Goal: Task Accomplishment & Management: Use online tool/utility

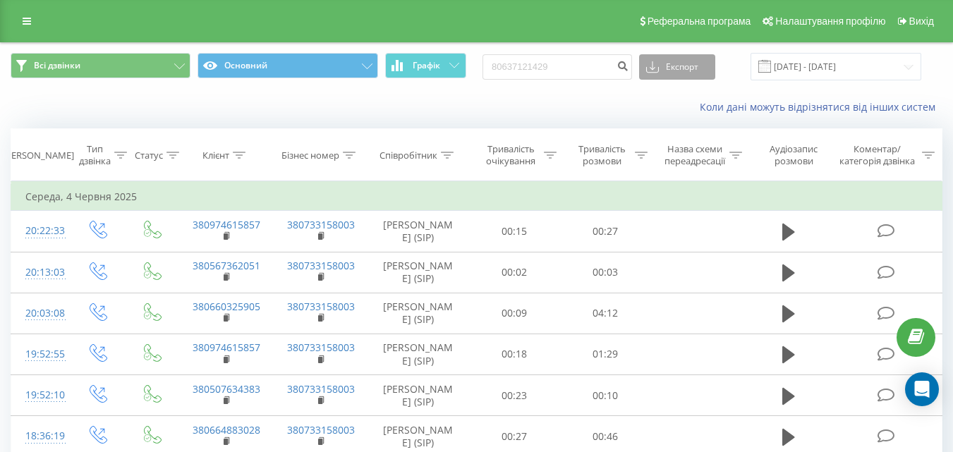
type input "80637121429"
click at [679, 73] on button "Експорт" at bounding box center [677, 66] width 76 height 25
click at [574, 65] on input "80637121429" at bounding box center [556, 66] width 149 height 25
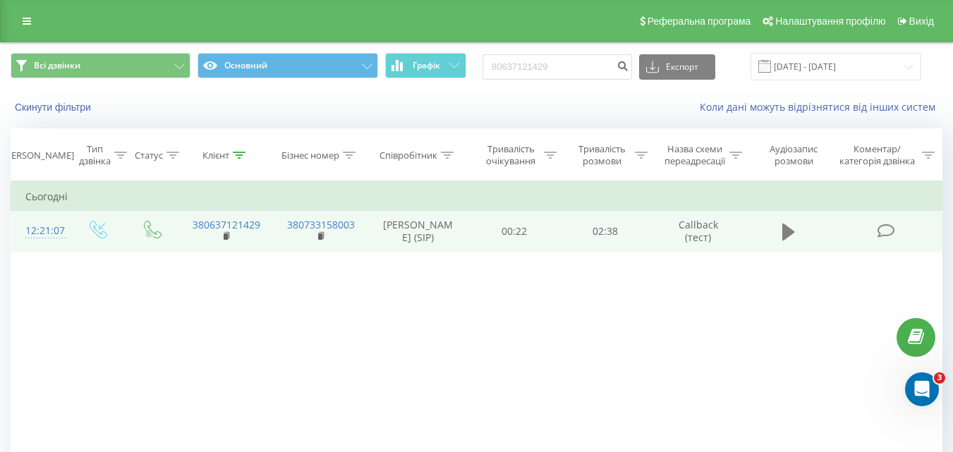
click at [786, 234] on icon at bounding box center [788, 232] width 13 height 17
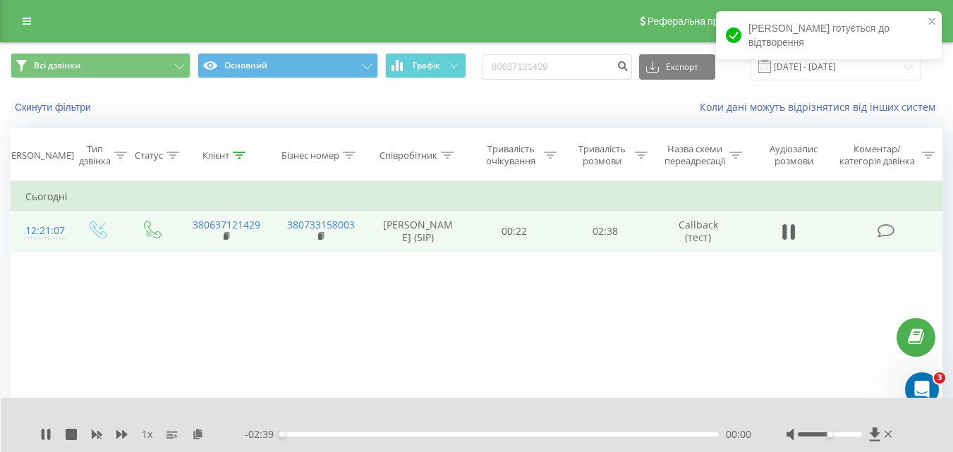
click at [290, 434] on div "00:00" at bounding box center [500, 434] width 438 height 4
click at [304, 434] on div "00:04" at bounding box center [500, 434] width 438 height 4
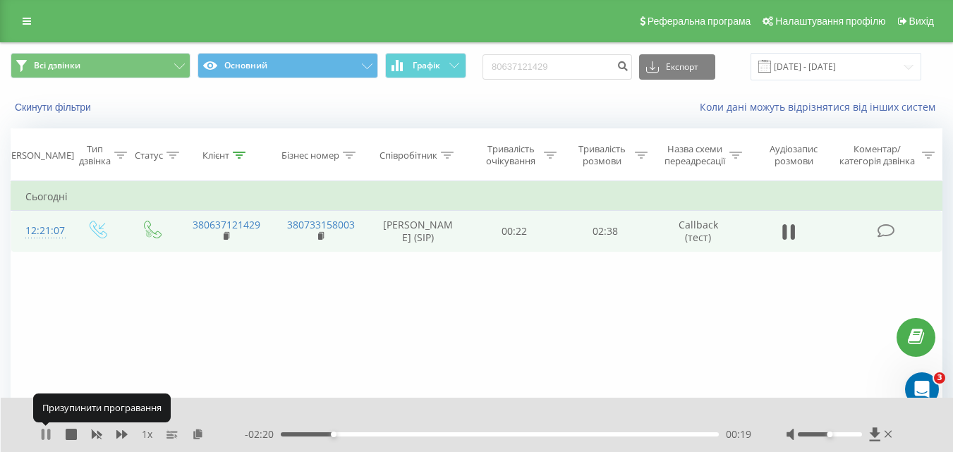
click at [46, 437] on icon at bounding box center [45, 434] width 11 height 11
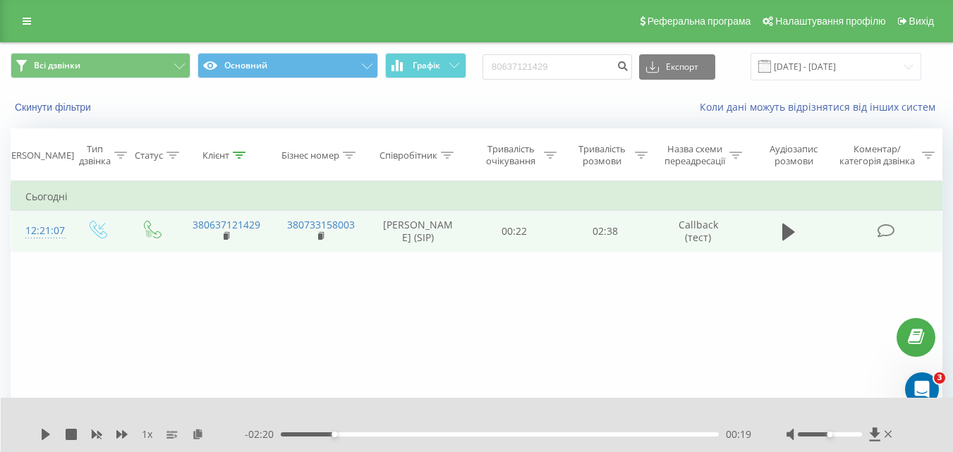
click at [315, 435] on div "00:19" at bounding box center [500, 434] width 438 height 4
click at [789, 233] on icon at bounding box center [788, 232] width 13 height 17
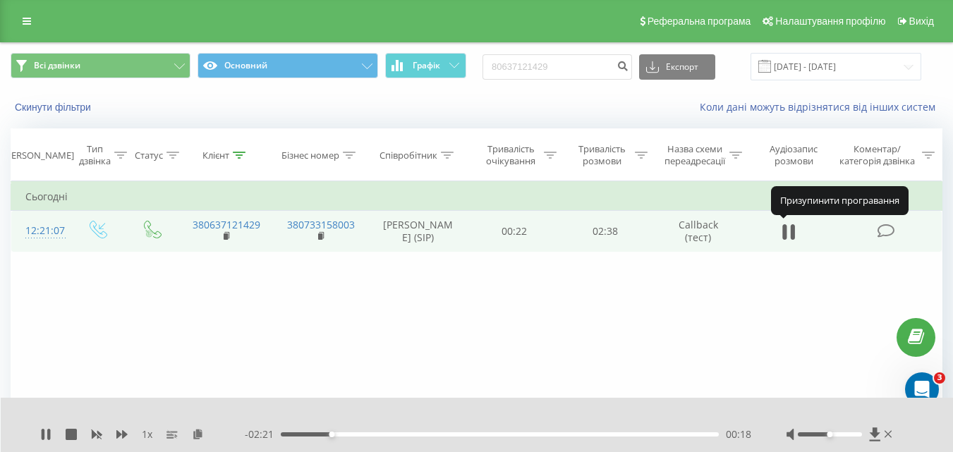
click at [789, 233] on icon at bounding box center [788, 232] width 13 height 20
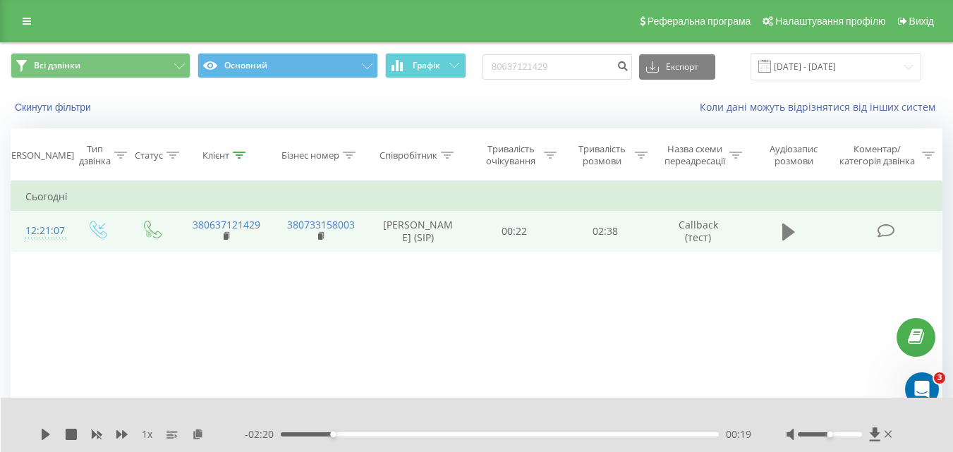
click at [788, 229] on icon at bounding box center [788, 232] width 13 height 17
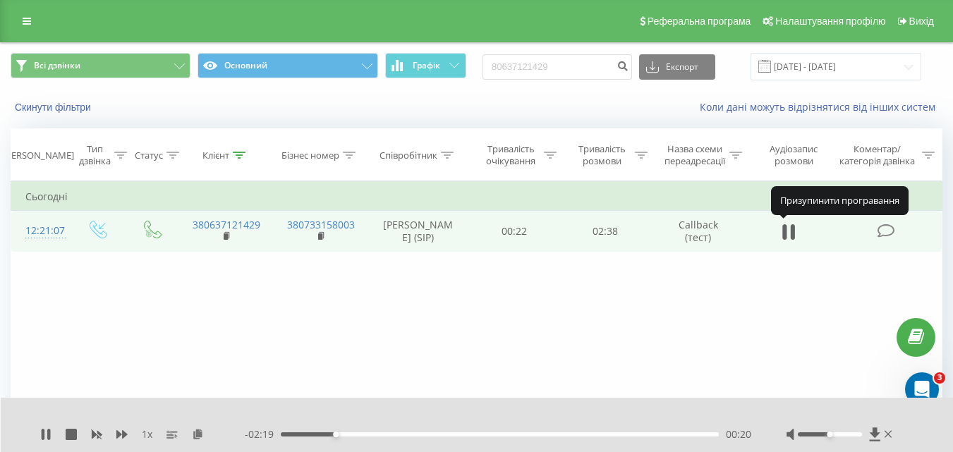
click at [788, 229] on icon at bounding box center [788, 232] width 13 height 20
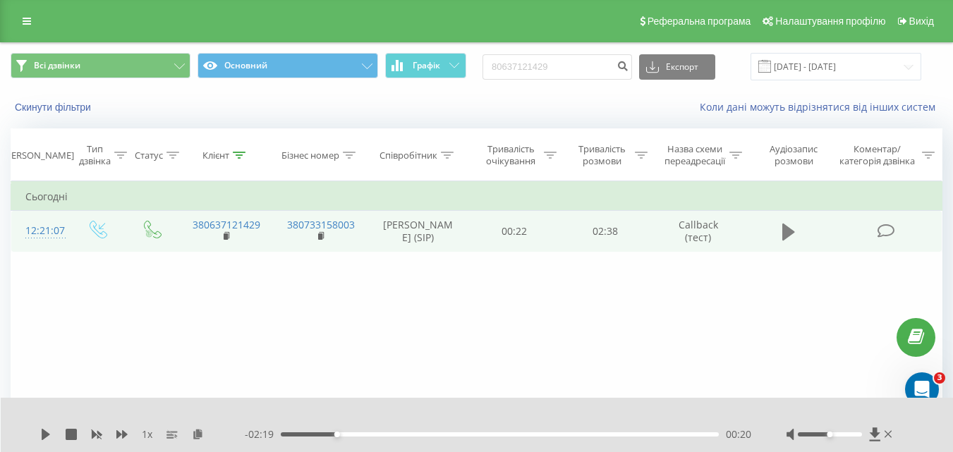
click at [790, 228] on icon at bounding box center [788, 232] width 13 height 20
click at [352, 434] on div "00:23" at bounding box center [500, 434] width 438 height 4
click at [362, 434] on div "00:27" at bounding box center [500, 434] width 438 height 4
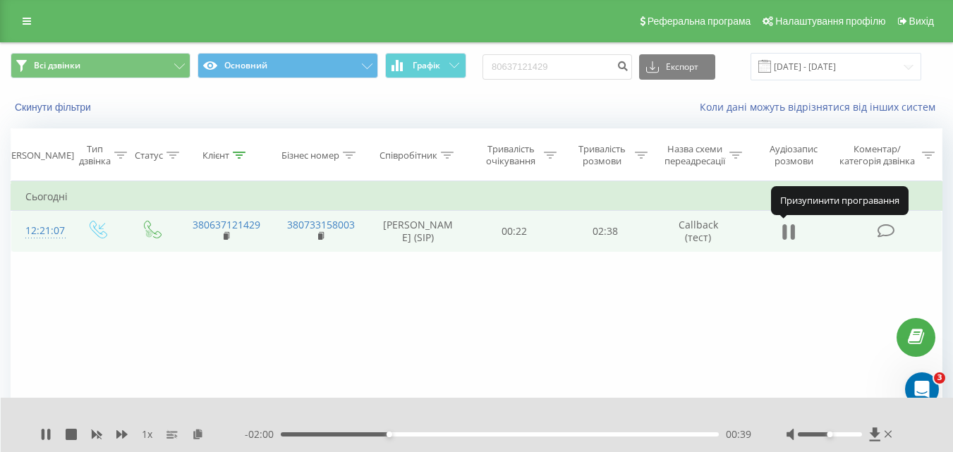
click at [790, 231] on icon at bounding box center [788, 232] width 13 height 20
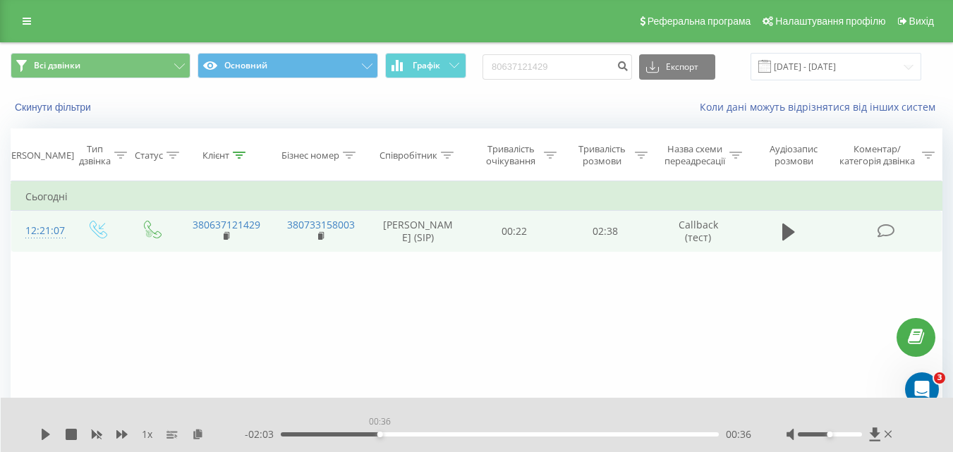
click at [379, 434] on div "00:36" at bounding box center [500, 434] width 438 height 4
click at [790, 234] on icon at bounding box center [788, 232] width 13 height 17
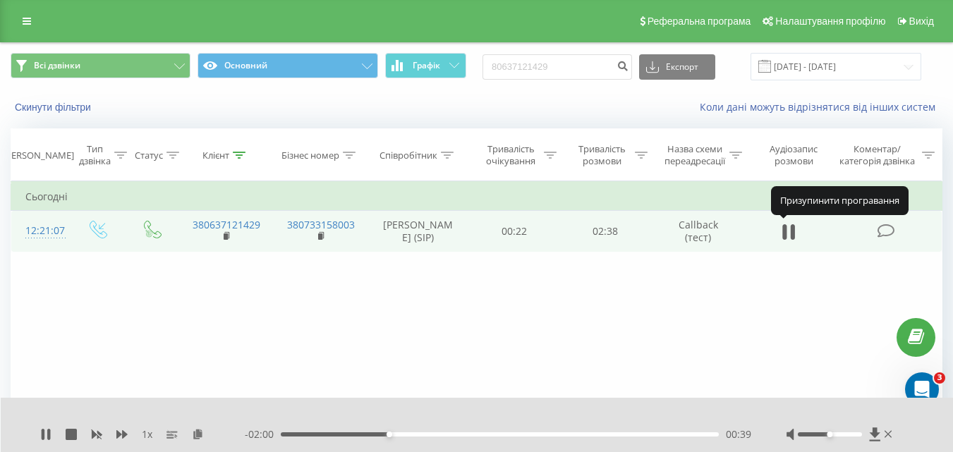
click at [790, 234] on icon at bounding box center [788, 232] width 13 height 20
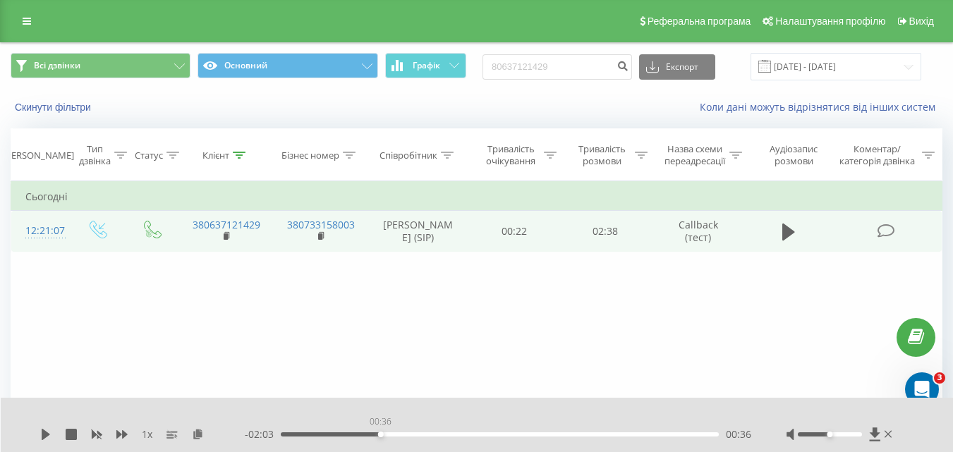
click at [380, 433] on div "00:36" at bounding box center [500, 434] width 438 height 4
click at [788, 234] on icon at bounding box center [788, 232] width 13 height 17
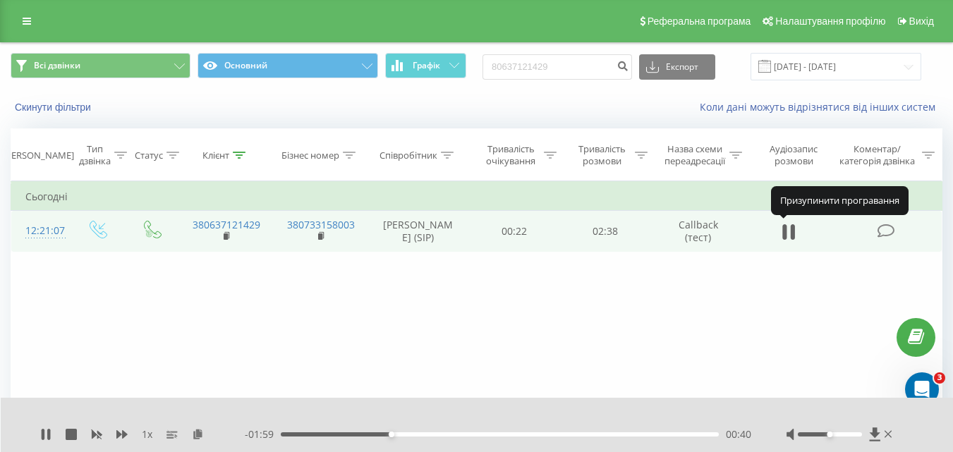
click at [788, 234] on icon at bounding box center [788, 232] width 13 height 20
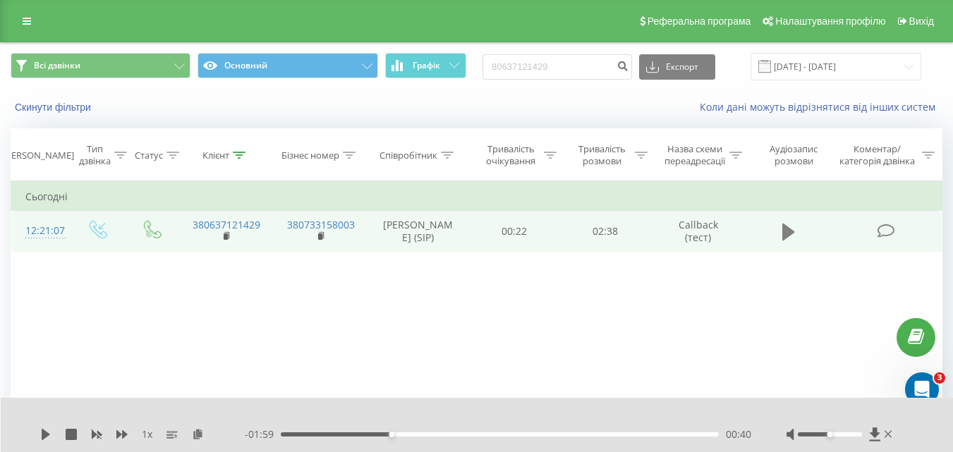
click at [783, 231] on icon at bounding box center [788, 232] width 13 height 17
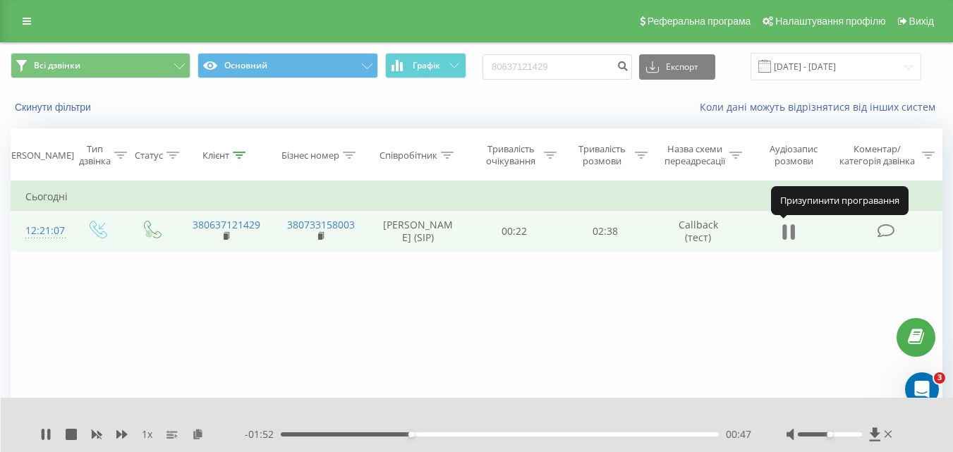
click at [790, 236] on icon at bounding box center [788, 232] width 13 height 20
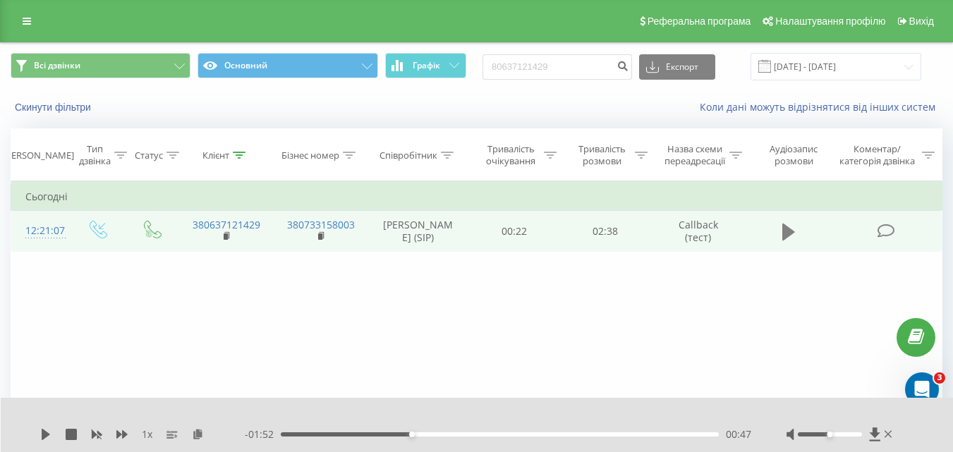
click at [786, 225] on icon at bounding box center [788, 232] width 13 height 17
click at [396, 434] on div "00:42" at bounding box center [500, 434] width 438 height 4
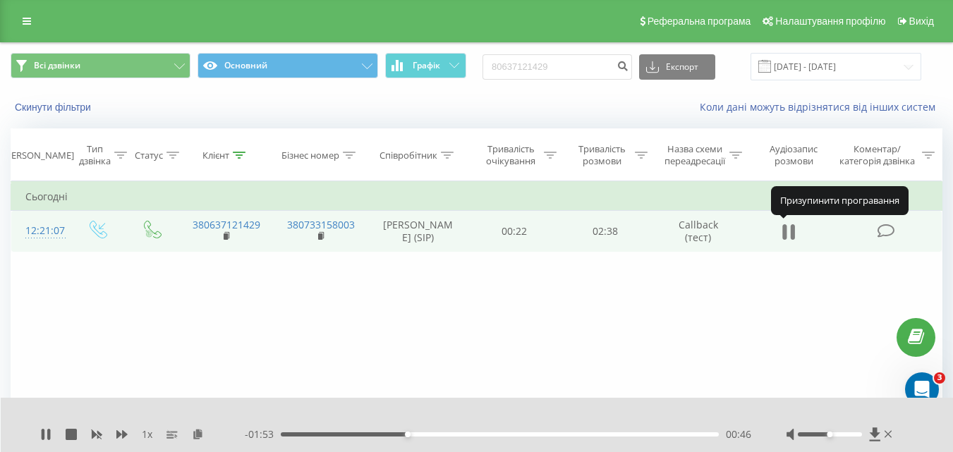
drag, startPoint x: 790, startPoint y: 231, endPoint x: 494, endPoint y: 11, distance: 368.4
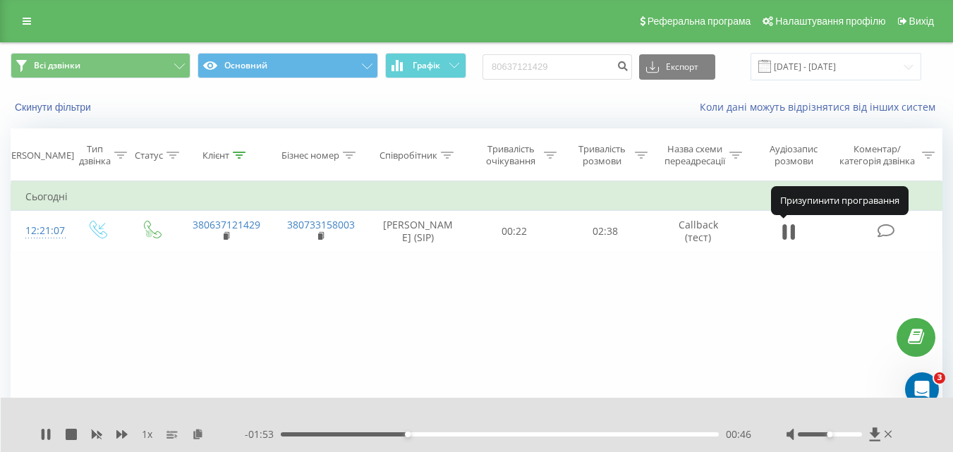
click at [789, 231] on icon at bounding box center [788, 232] width 13 height 20
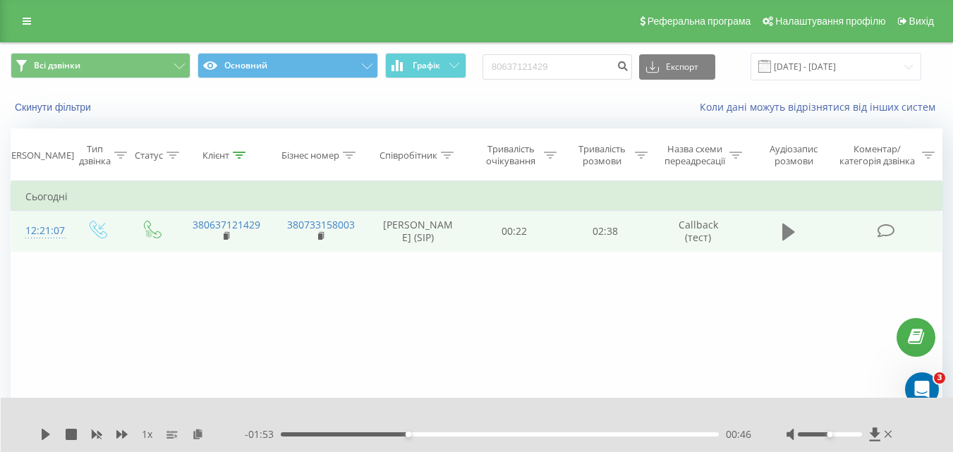
click at [792, 236] on icon at bounding box center [788, 232] width 13 height 20
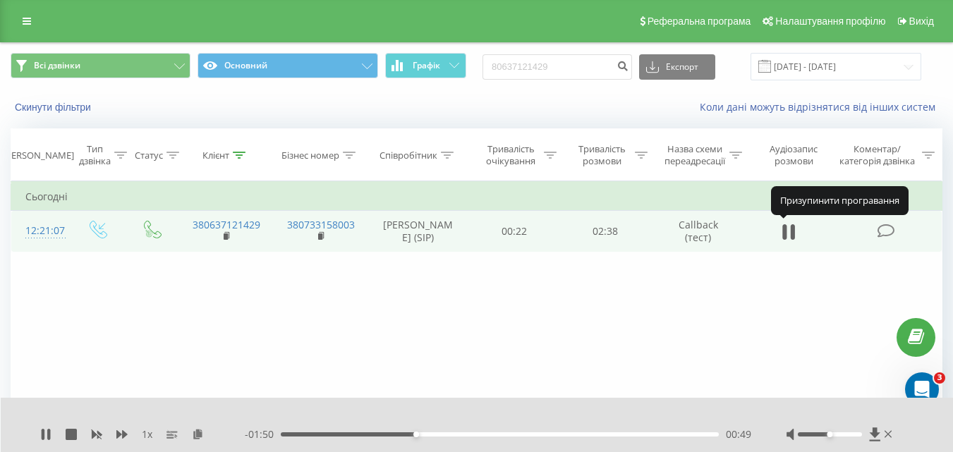
click at [792, 236] on icon at bounding box center [792, 232] width 4 height 16
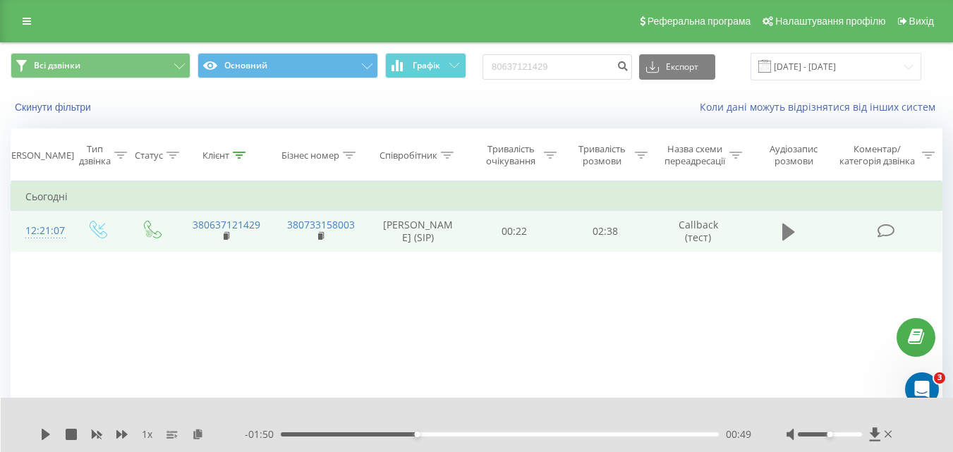
click at [783, 230] on icon at bounding box center [788, 232] width 13 height 17
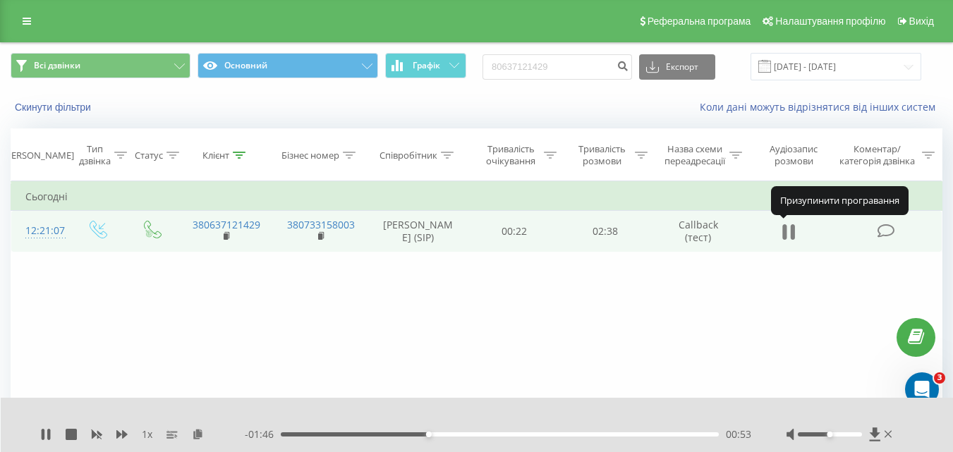
click at [790, 236] on icon at bounding box center [788, 232] width 13 height 20
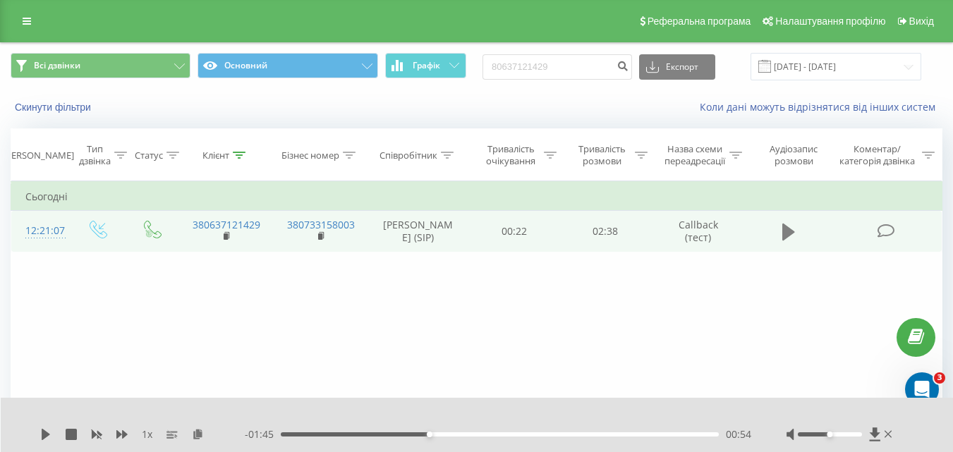
click at [786, 233] on icon at bounding box center [788, 232] width 13 height 17
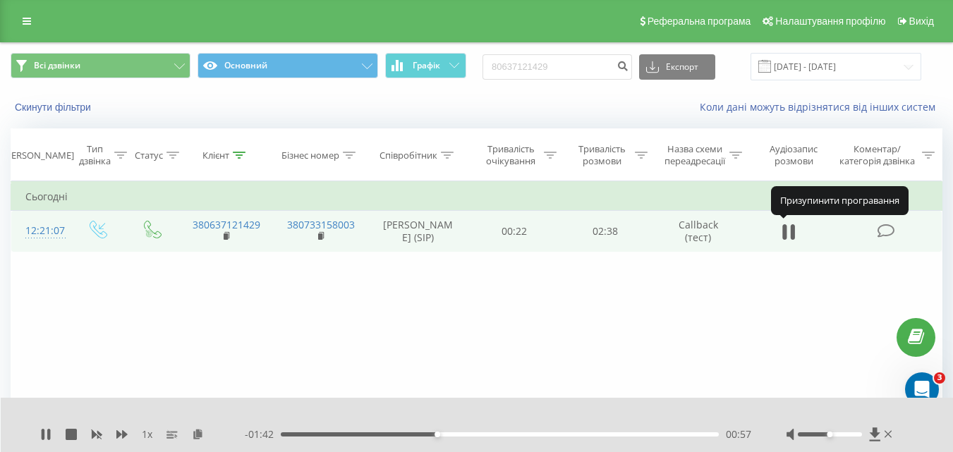
click at [786, 233] on icon at bounding box center [785, 232] width 4 height 16
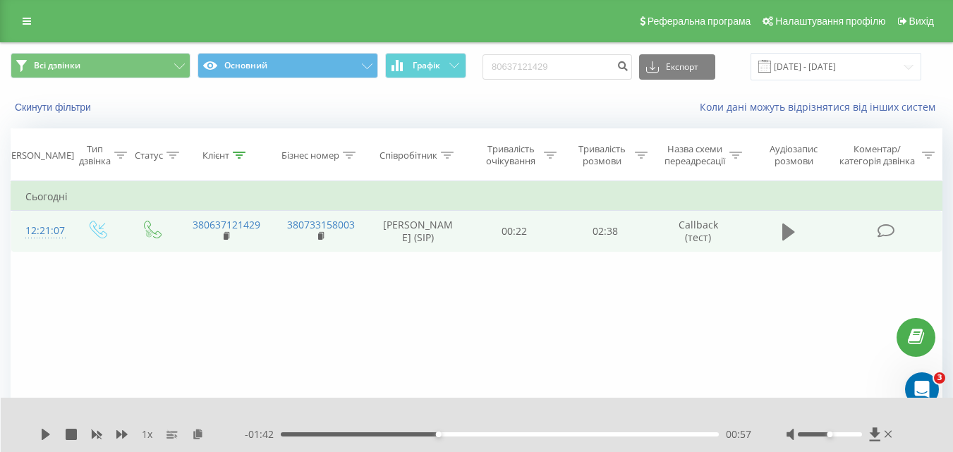
click at [788, 229] on icon at bounding box center [788, 232] width 13 height 17
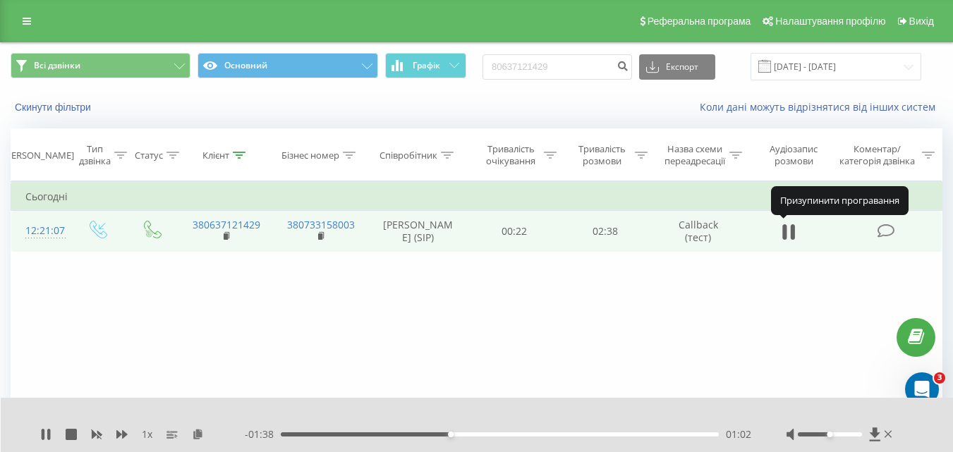
click at [788, 229] on icon at bounding box center [788, 232] width 13 height 20
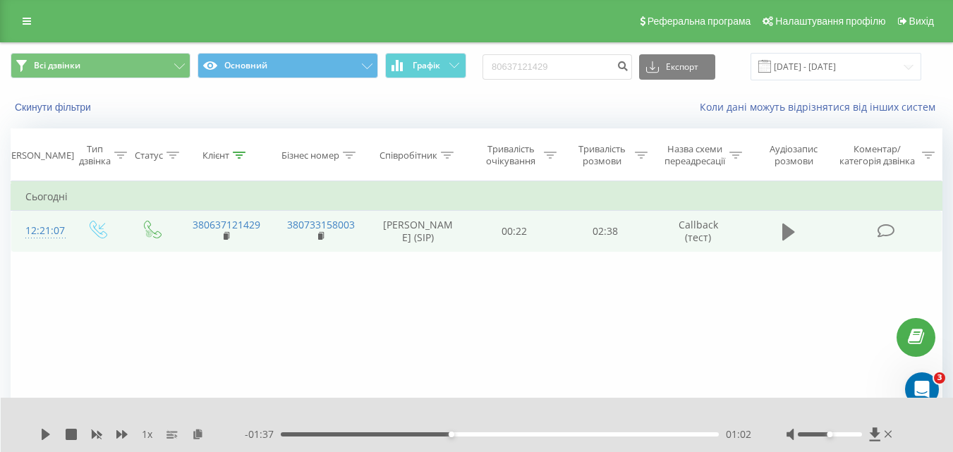
click at [786, 238] on icon at bounding box center [788, 232] width 13 height 17
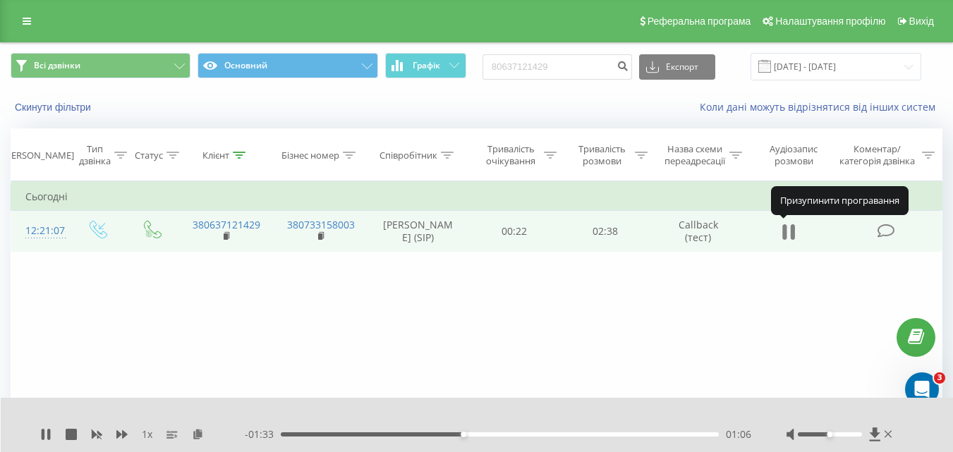
click at [786, 236] on icon at bounding box center [785, 232] width 4 height 16
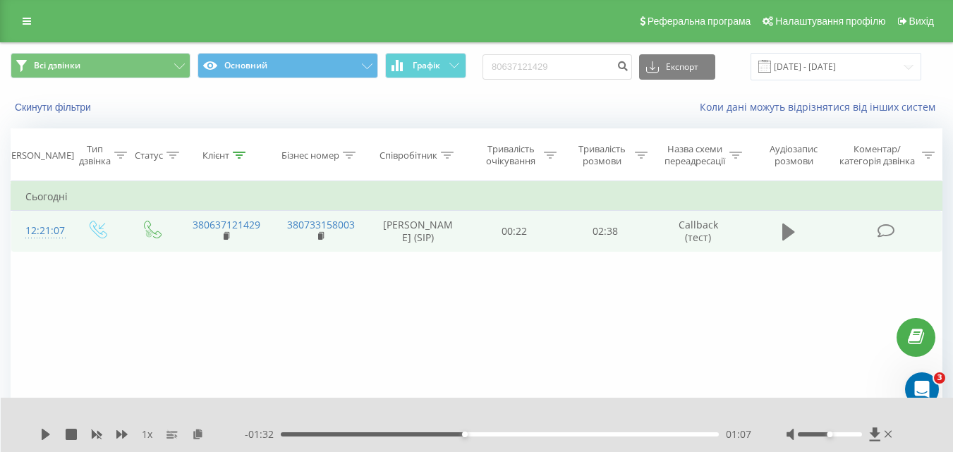
click at [784, 226] on icon at bounding box center [788, 232] width 13 height 17
click at [782, 232] on icon at bounding box center [788, 232] width 13 height 20
click at [786, 236] on icon at bounding box center [788, 232] width 13 height 17
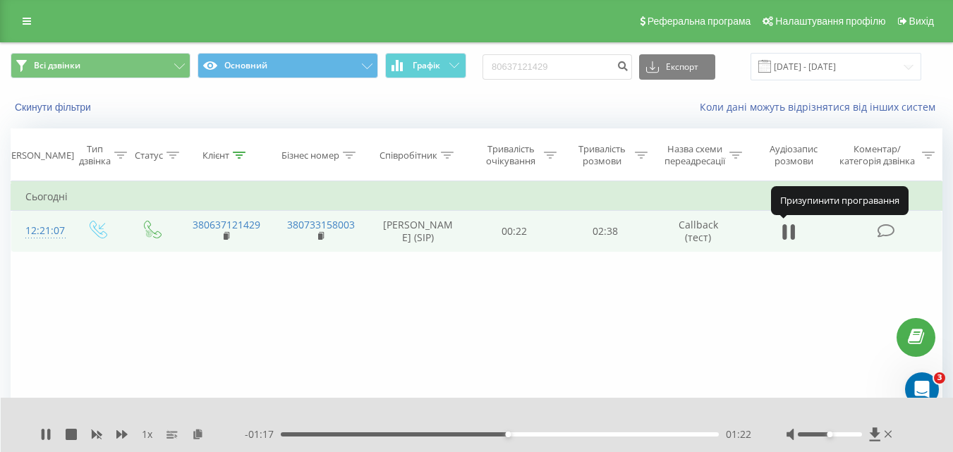
click at [786, 236] on icon at bounding box center [785, 232] width 4 height 16
